Goal: Information Seeking & Learning: Learn about a topic

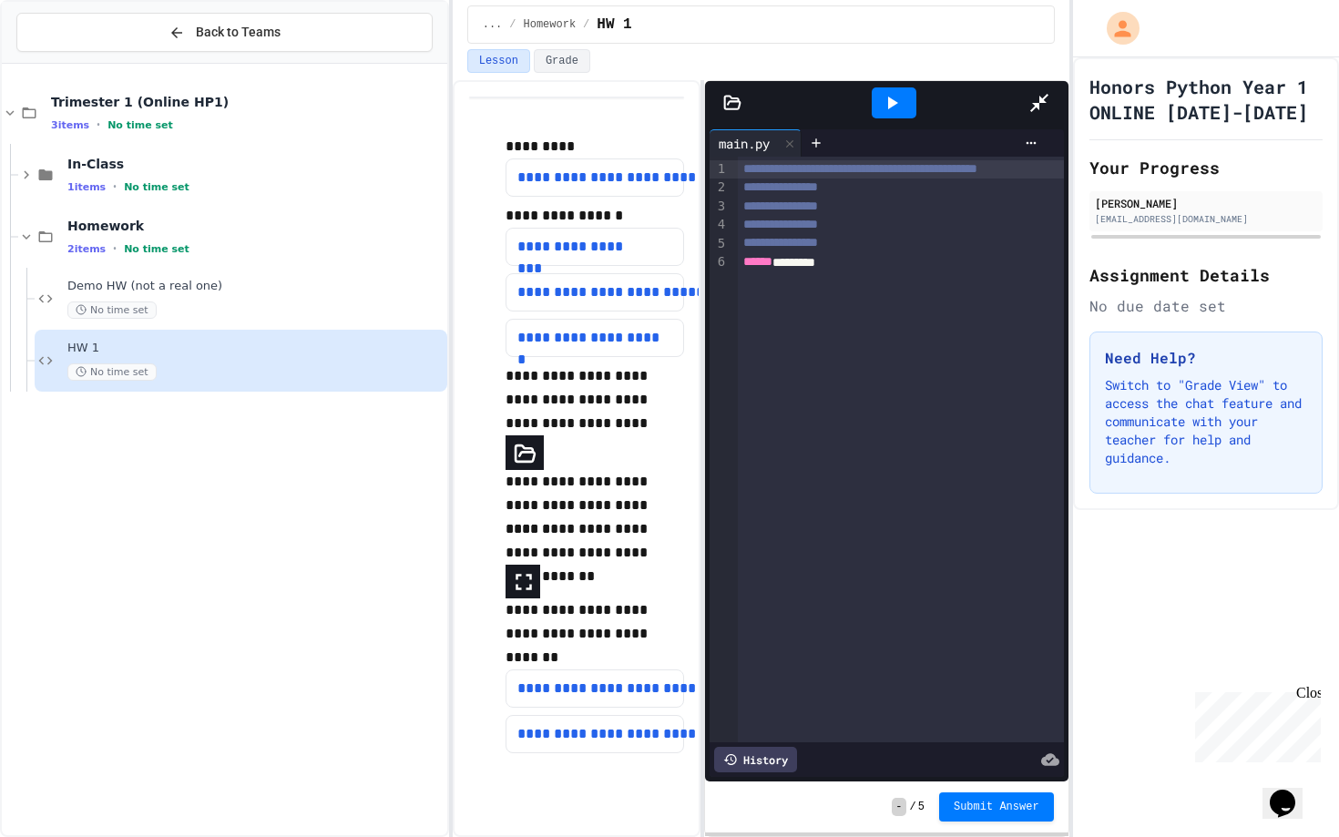
click at [723, 94] on icon at bounding box center [732, 103] width 18 height 18
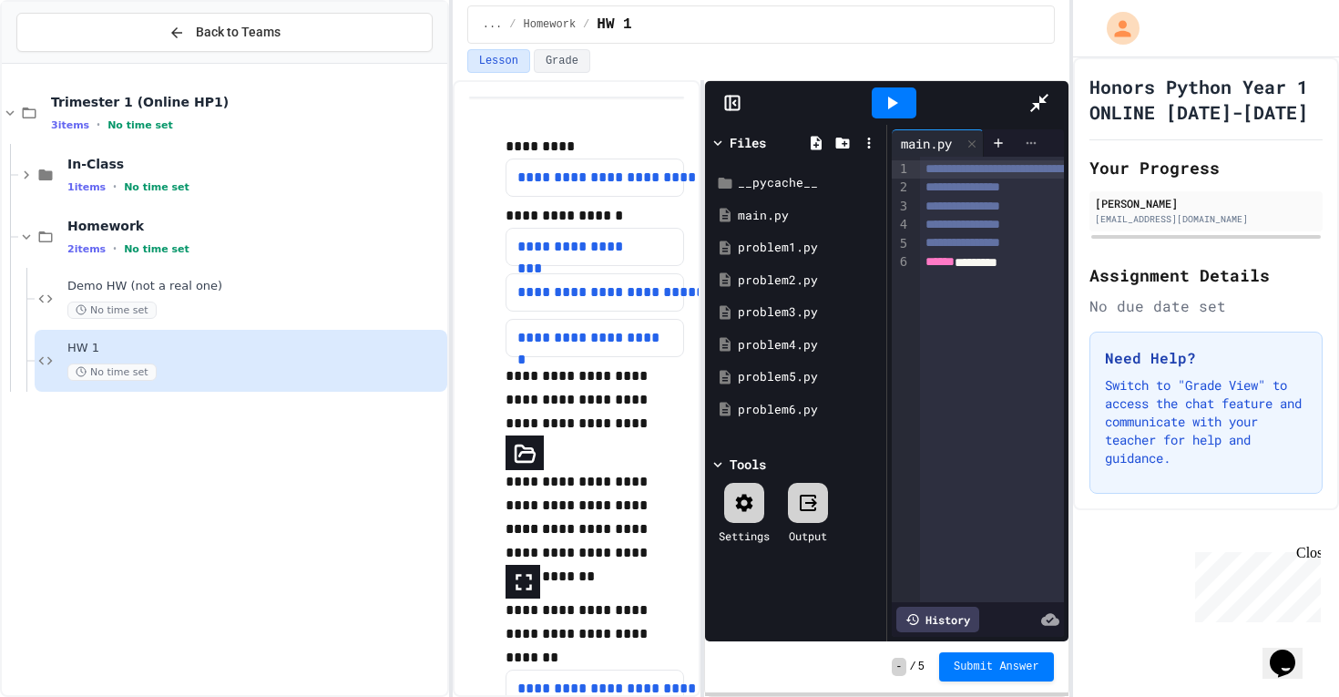
click at [1038, 136] on icon at bounding box center [1031, 143] width 15 height 15
click at [1297, 37] on div at bounding box center [669, 348] width 1339 height 697
click at [1027, 78] on div at bounding box center [894, 102] width 268 height 49
click at [1050, 92] on icon at bounding box center [1039, 103] width 22 height 22
click at [1307, 15] on div at bounding box center [1206, 28] width 266 height 57
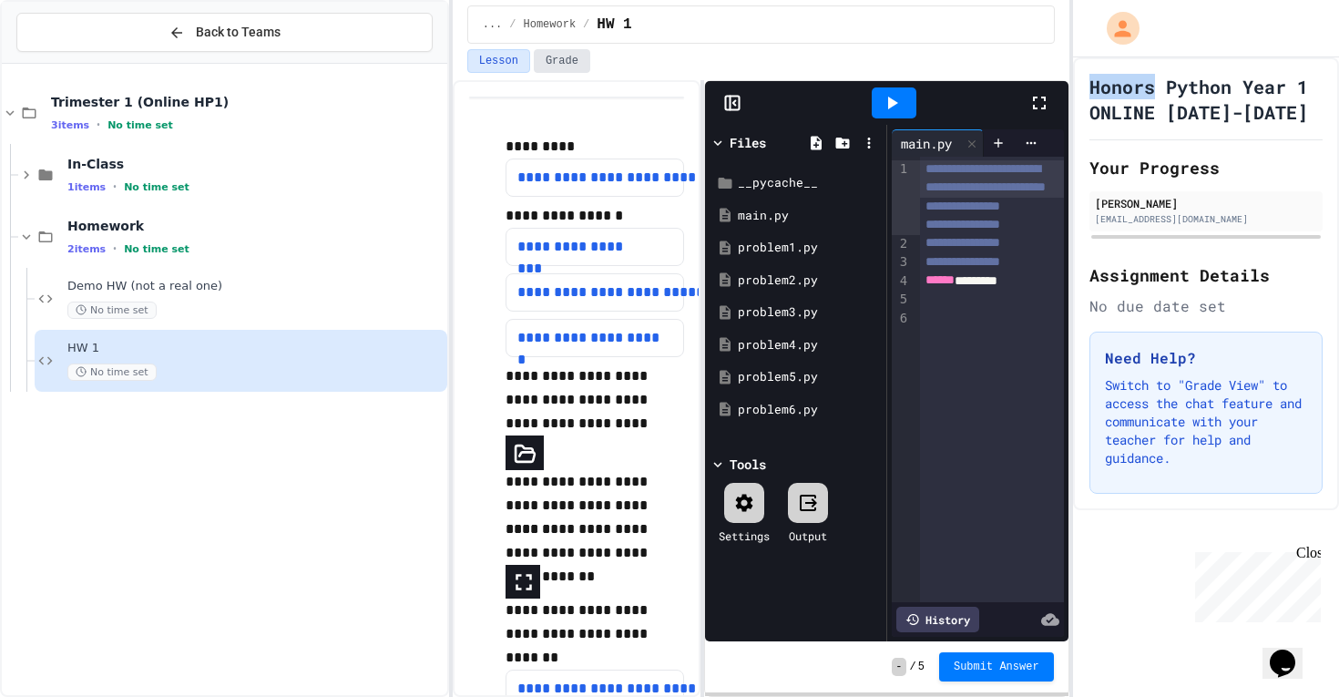
click at [567, 69] on button "Grade" at bounding box center [562, 61] width 56 height 24
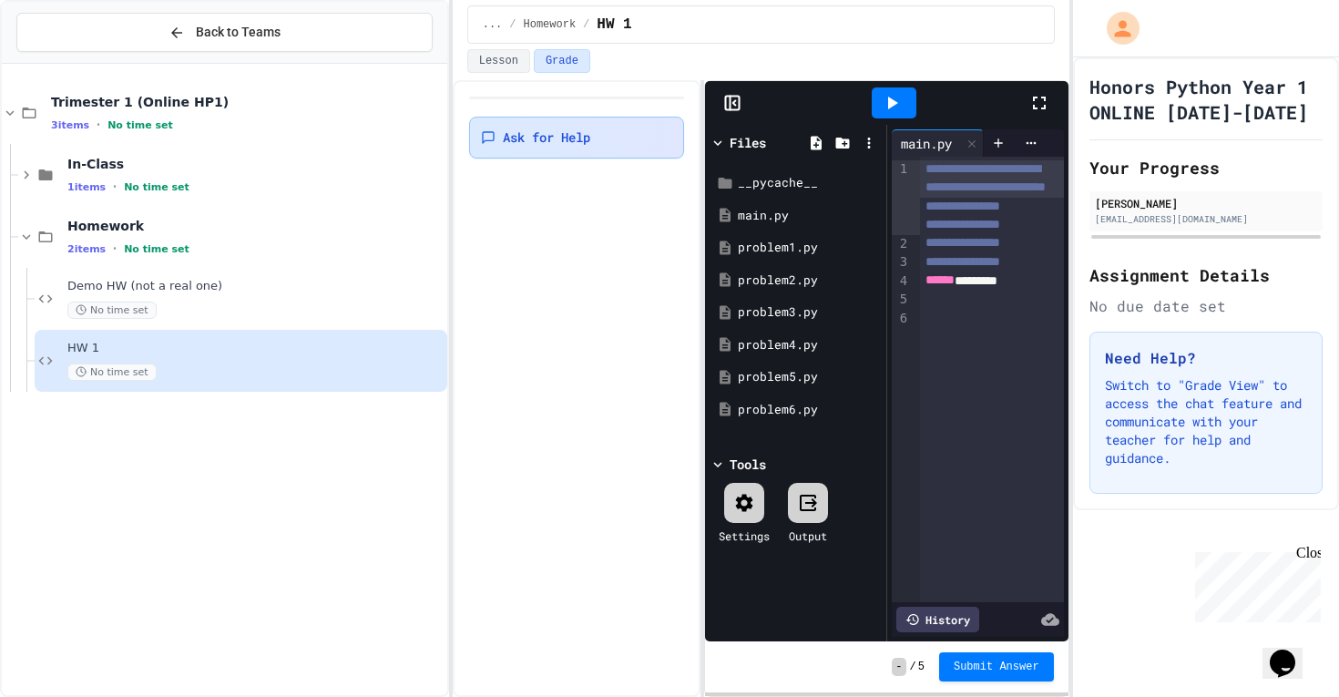
click at [536, 148] on div "Ask for Help" at bounding box center [577, 138] width 216 height 42
click at [499, 71] on button "Lesson" at bounding box center [498, 61] width 63 height 24
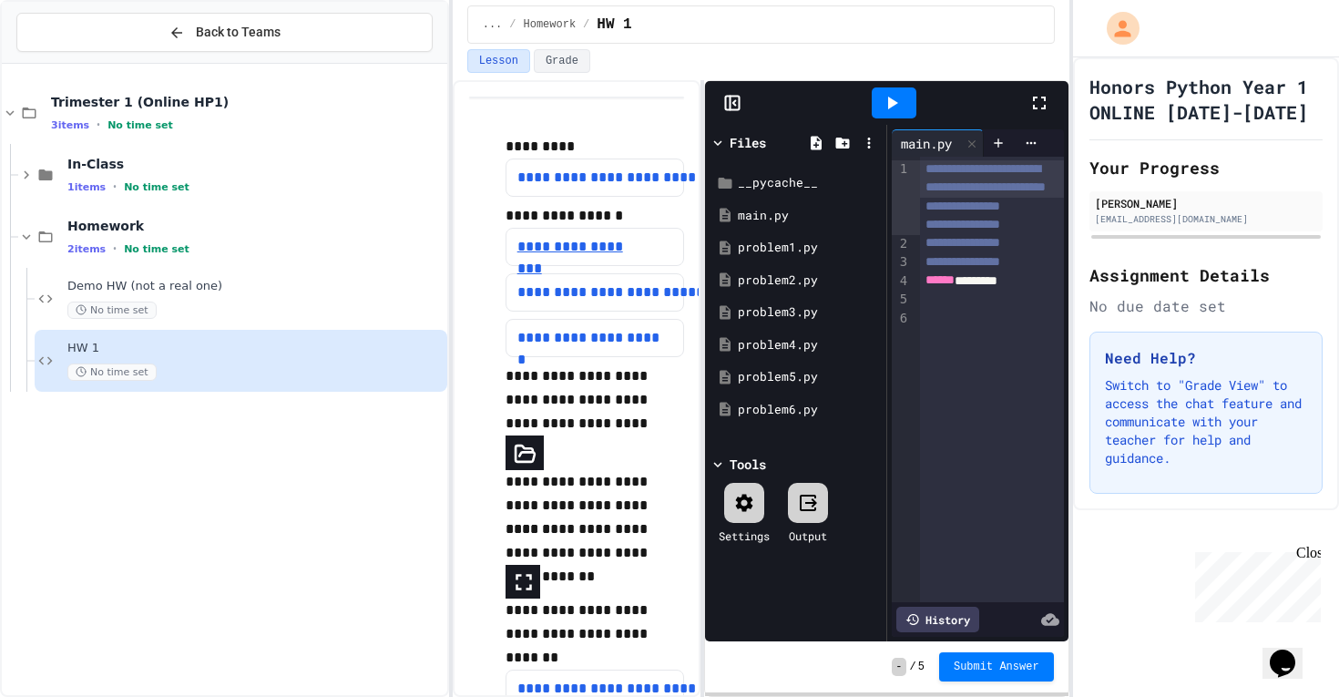
click at [591, 245] on link "**********" at bounding box center [581, 247] width 128 height 22
